Goal: Task Accomplishment & Management: Complete application form

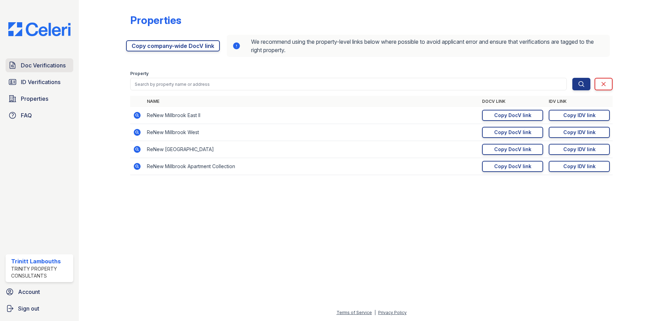
click at [61, 61] on span "Doc Verifications" at bounding box center [43, 65] width 45 height 8
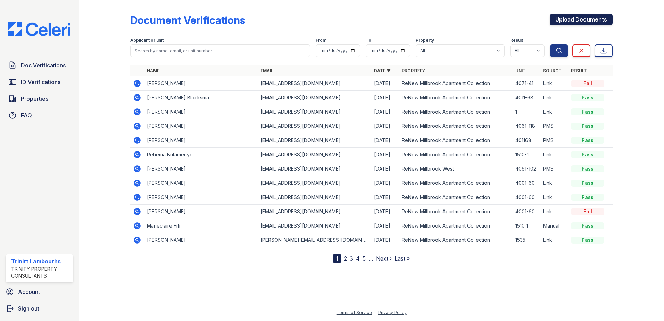
click at [592, 16] on link "Upload Documents" at bounding box center [581, 19] width 63 height 11
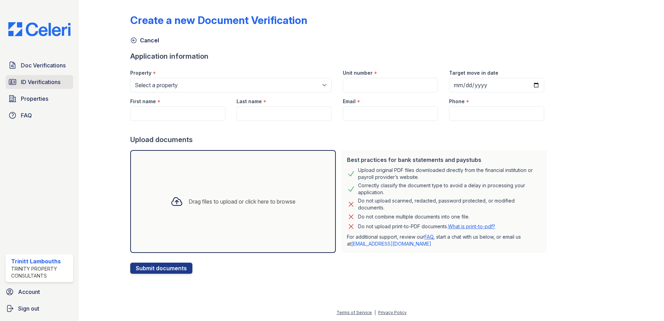
click at [40, 79] on span "ID Verifications" at bounding box center [41, 82] width 40 height 8
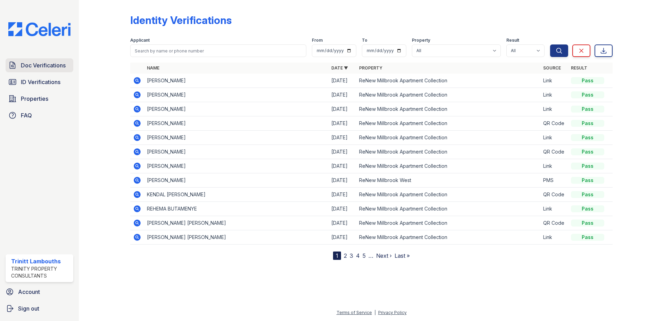
click at [39, 69] on span "Doc Verifications" at bounding box center [43, 65] width 45 height 8
